Goal: Transaction & Acquisition: Purchase product/service

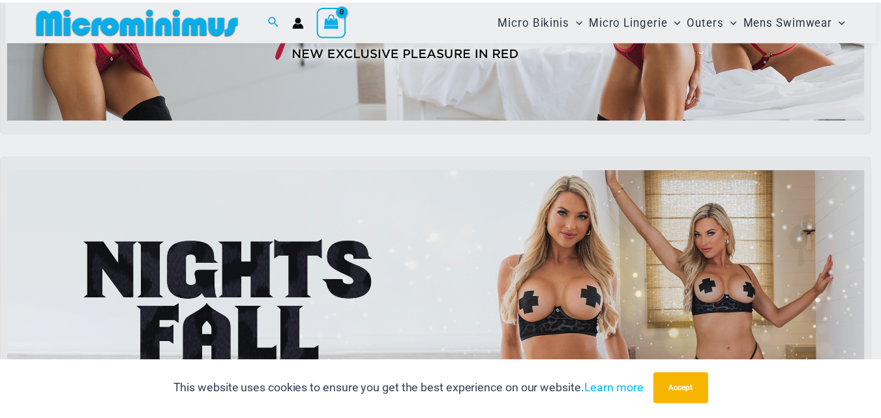
scroll to position [380, 0]
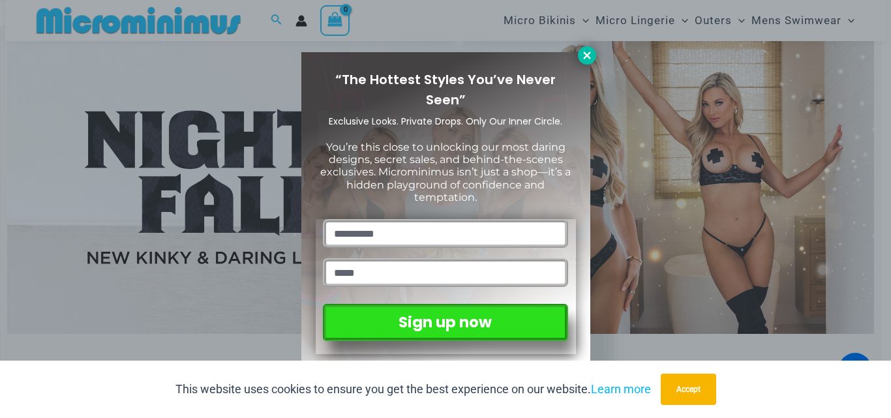
click at [585, 54] on icon at bounding box center [586, 55] width 7 height 7
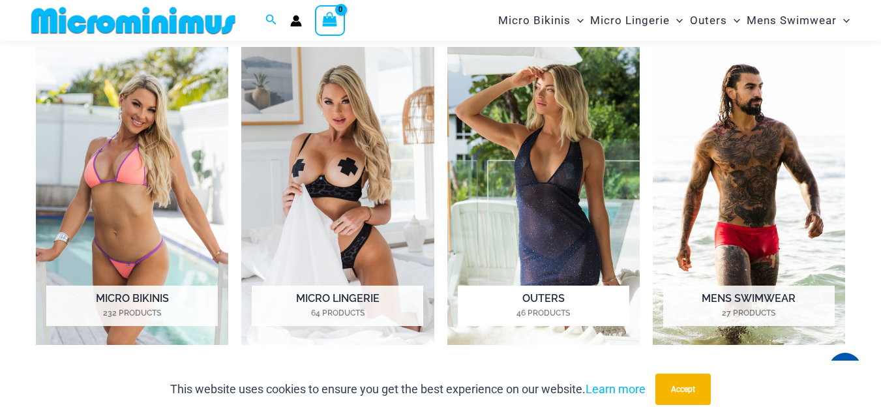
scroll to position [901, 0]
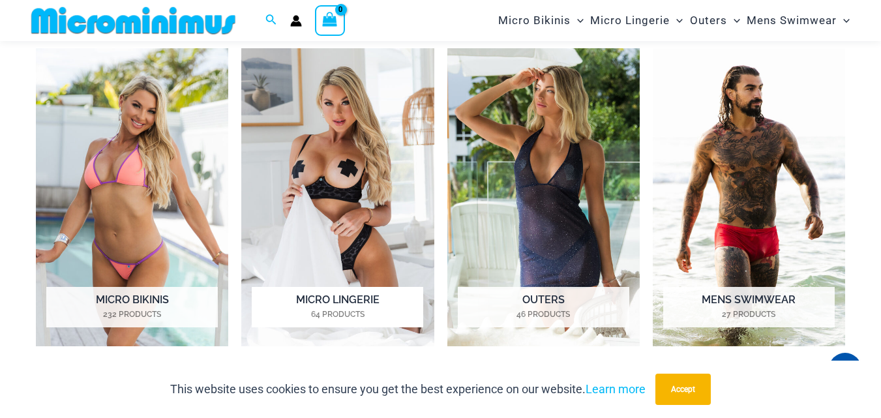
click at [337, 169] on img "Visit product category Micro Lingerie" at bounding box center [337, 197] width 192 height 298
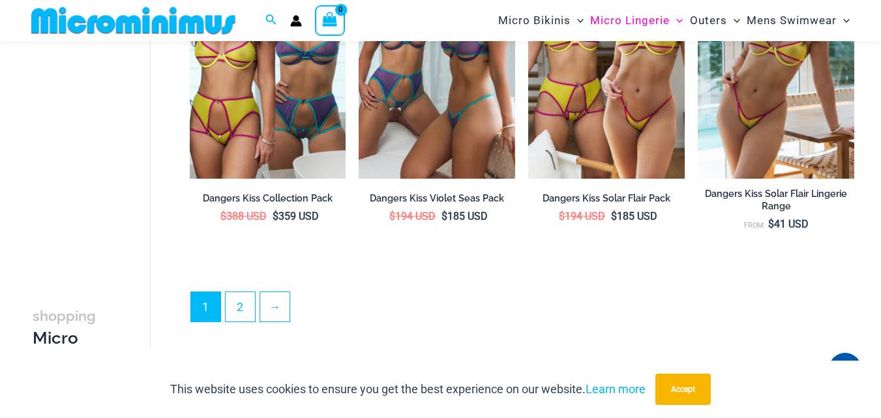
scroll to position [2986, 0]
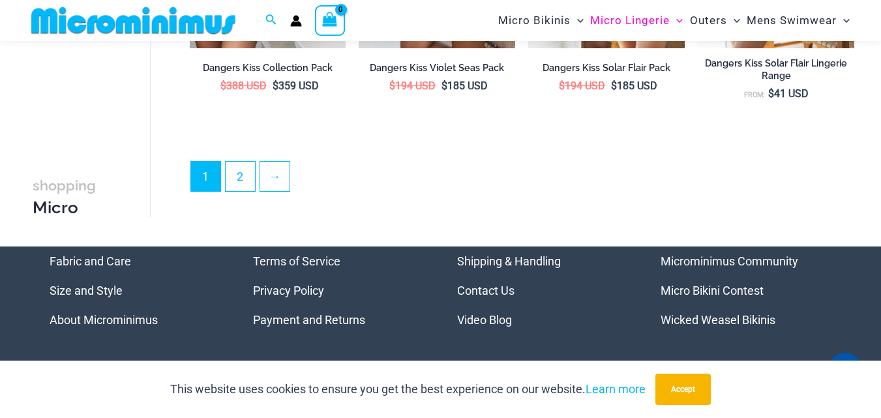
click at [715, 297] on link "Micro Bikini Contest" at bounding box center [712, 291] width 103 height 14
